Goal: Task Accomplishment & Management: Manage account settings

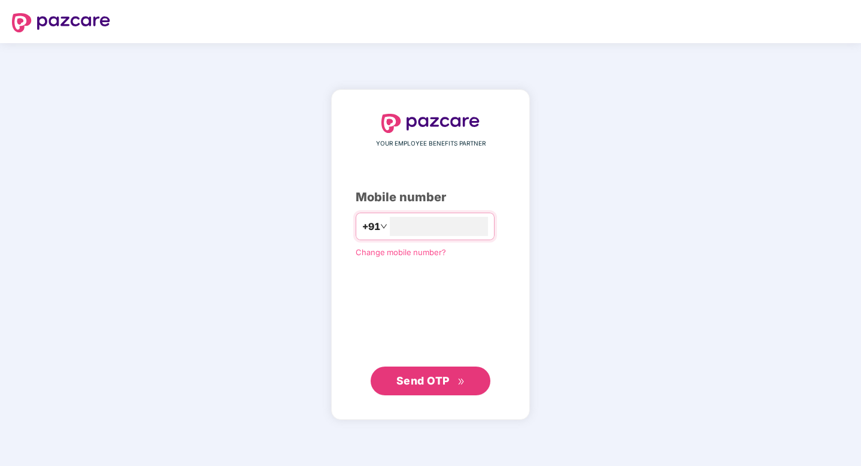
type input "**********"
click at [454, 380] on span "Send OTP" at bounding box center [430, 380] width 69 height 17
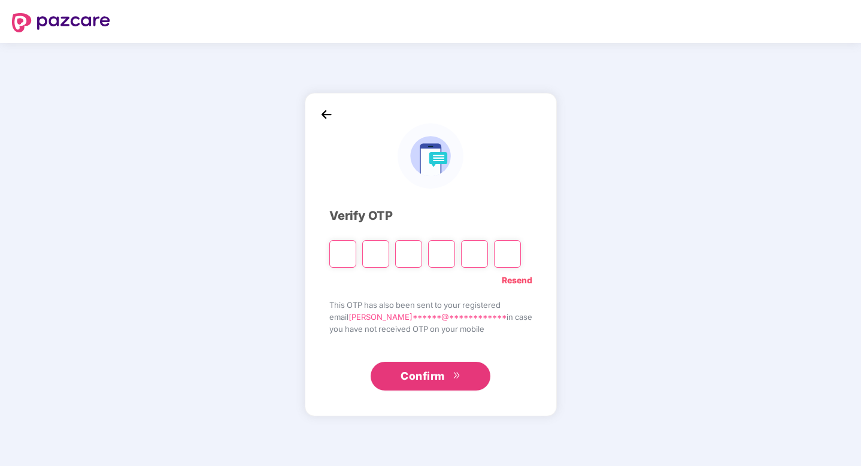
paste input "*"
type input "*"
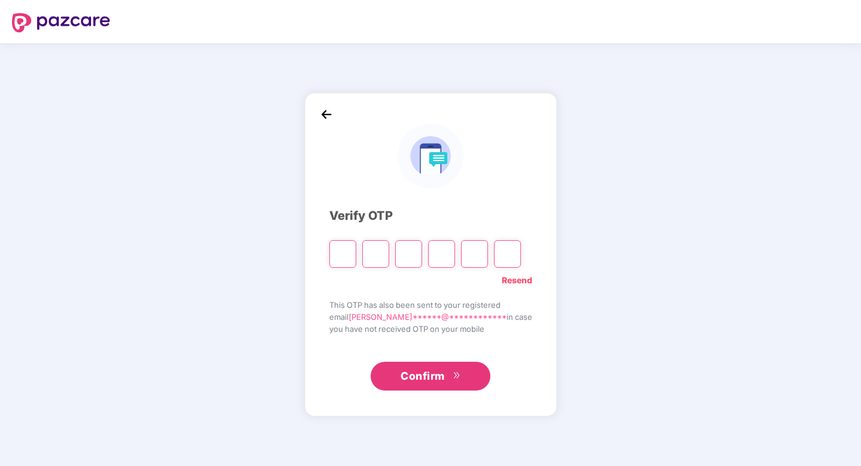
type input "*"
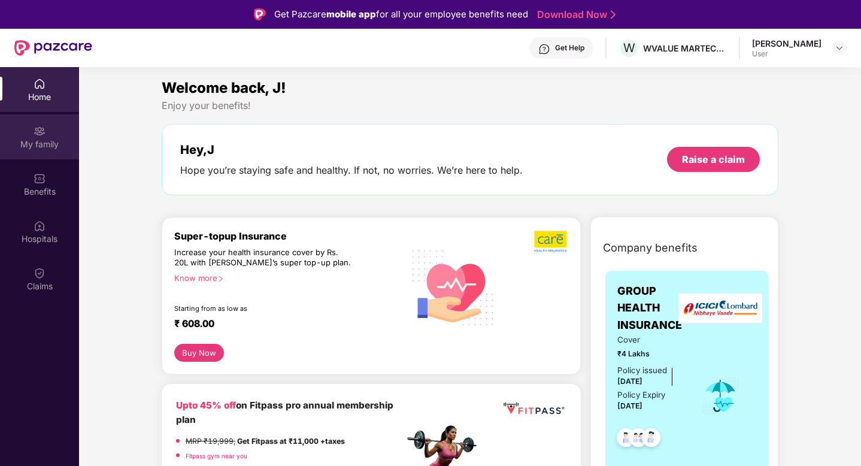
click at [46, 138] on div "My family" at bounding box center [39, 144] width 79 height 12
